Goal: Find specific page/section: Find specific page/section

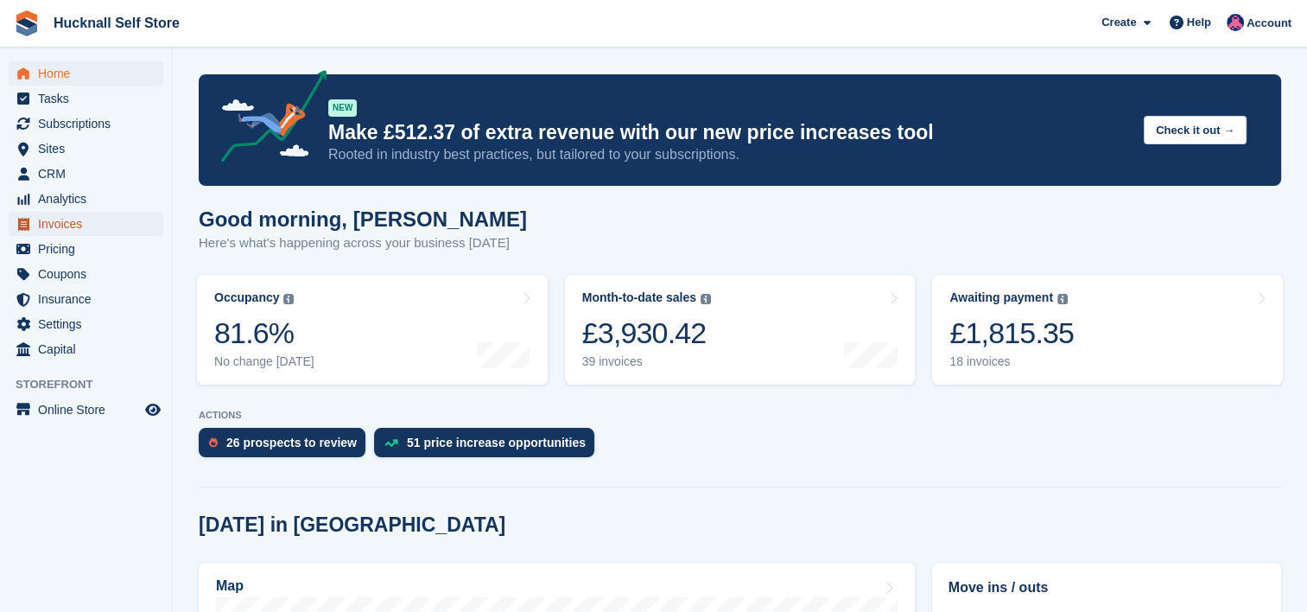
click at [73, 224] on span "Invoices" at bounding box center [90, 224] width 104 height 24
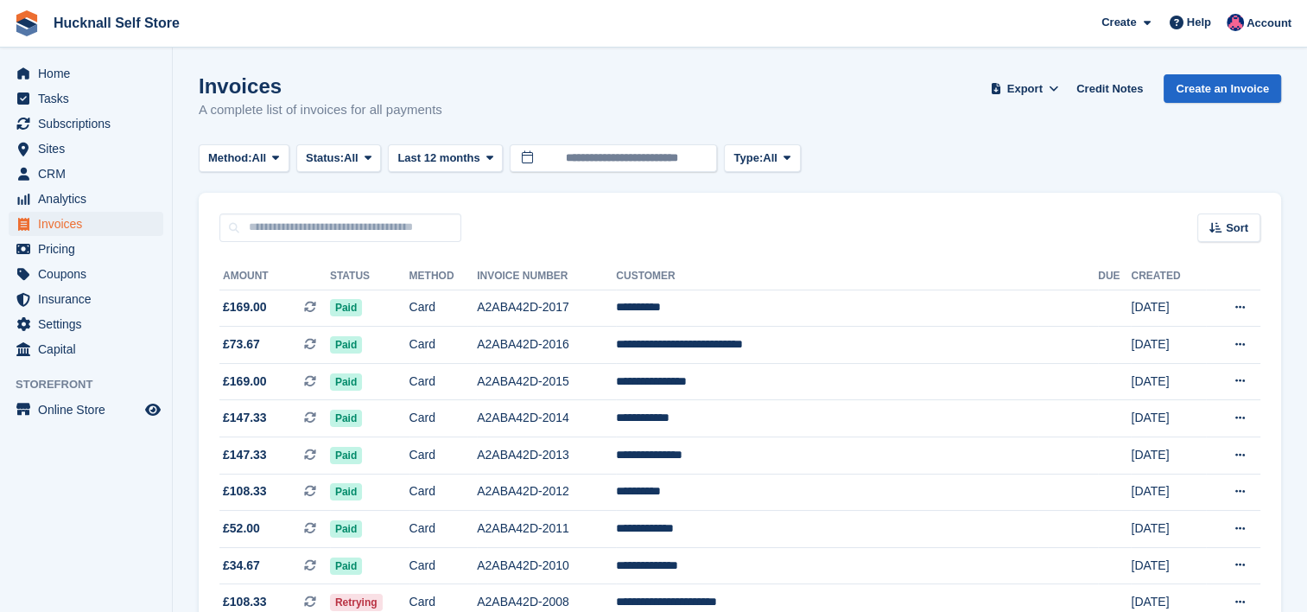
click at [682, 217] on div "Sort Sort by Date created Created (oldest first) Created (newest first)" at bounding box center [740, 217] width 1082 height 49
click at [48, 69] on span "Home" at bounding box center [90, 73] width 104 height 24
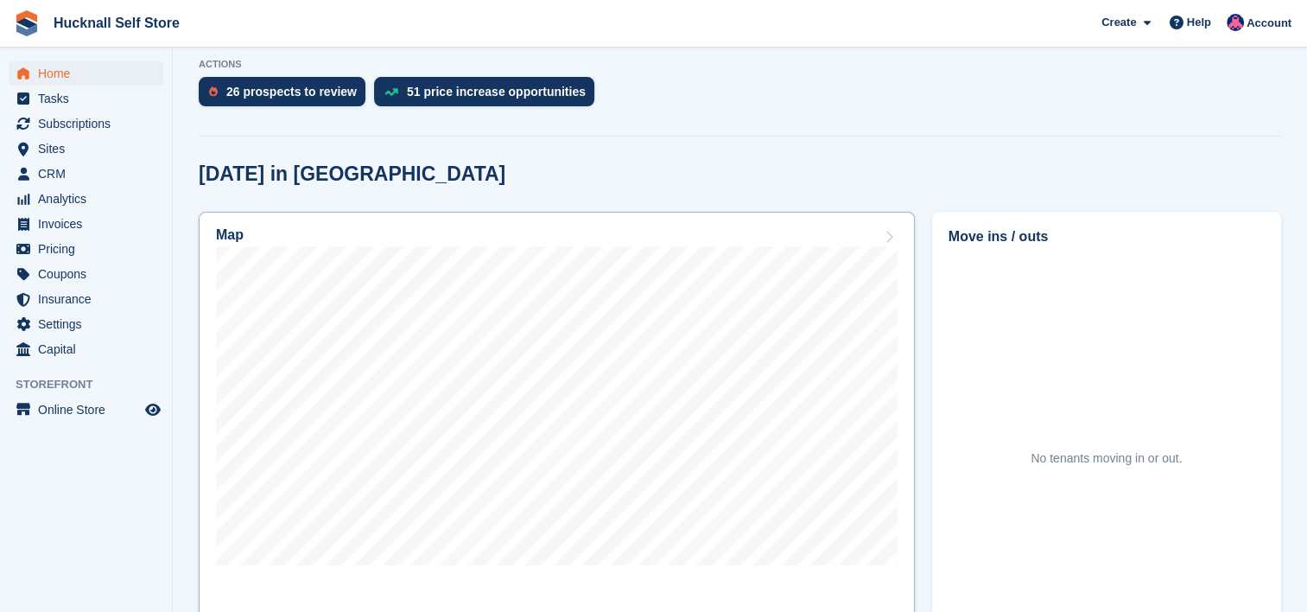
scroll to position [432, 0]
